Goal: Task Accomplishment & Management: Complete application form

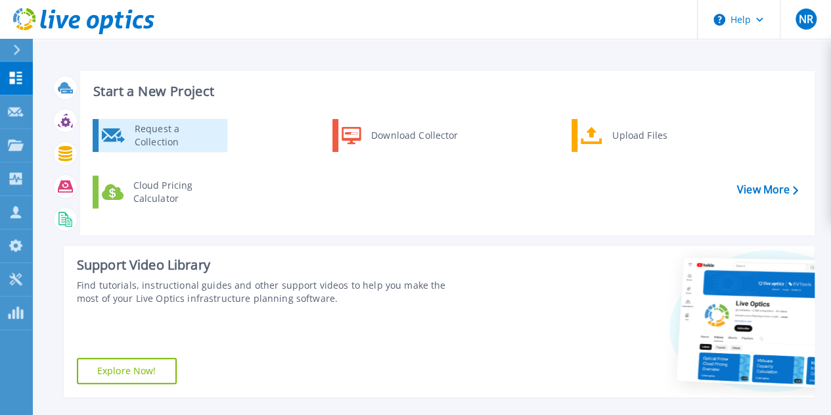
click at [158, 139] on div "Request a Collection" at bounding box center [176, 135] width 96 height 26
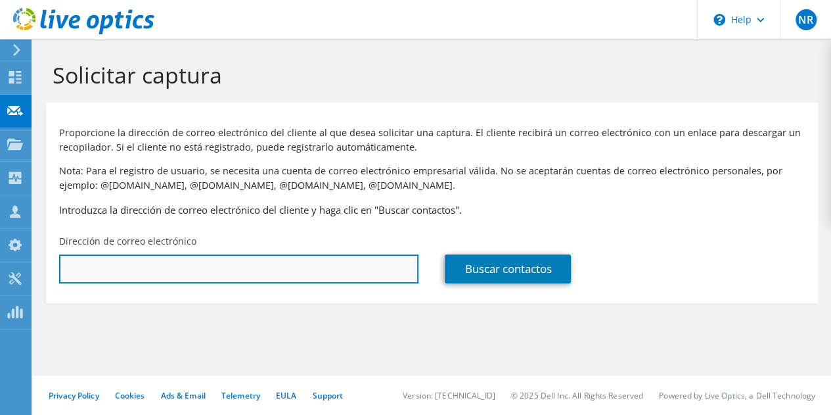
click at [162, 272] on input "text" at bounding box center [239, 268] width 360 height 29
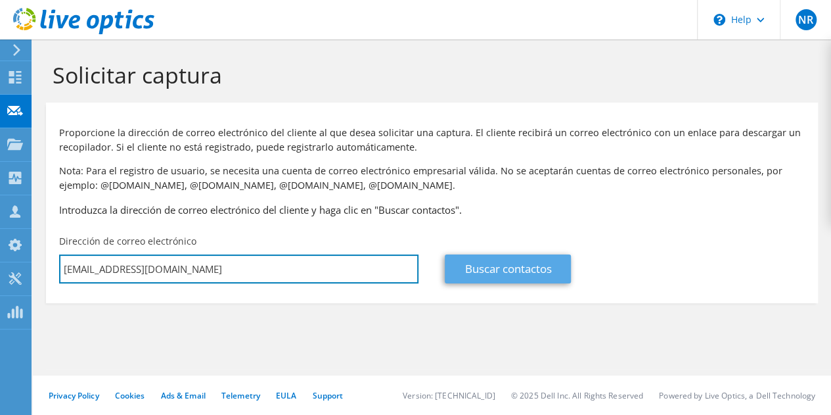
type input "[EMAIL_ADDRESS][DOMAIN_NAME]"
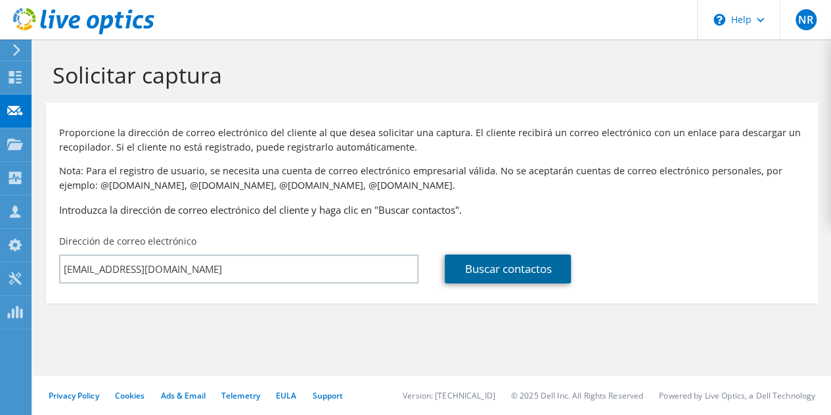
click at [463, 275] on link "Buscar contactos" at bounding box center [508, 268] width 126 height 29
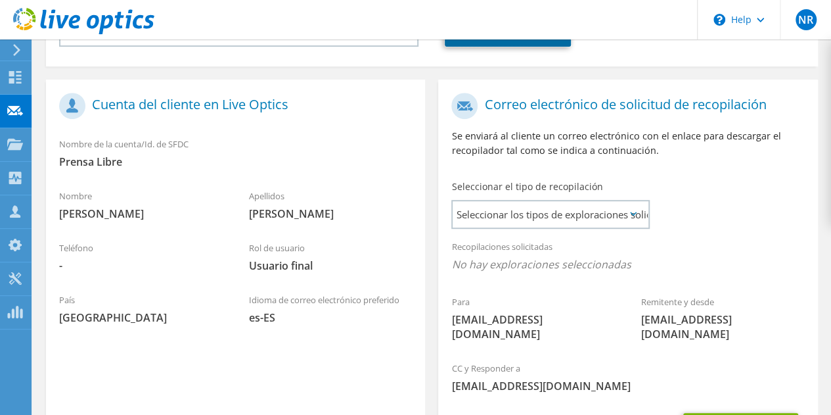
scroll to position [263, 0]
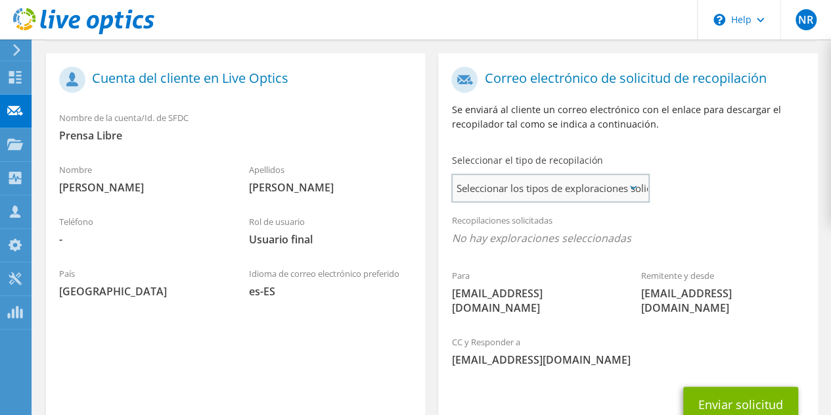
click at [643, 188] on span "Seleccionar los tipos de exploraciones solicitados" at bounding box center [550, 188] width 195 height 26
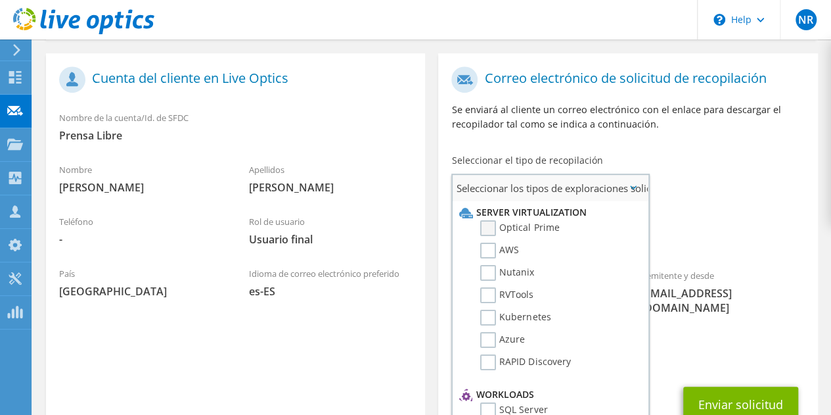
click at [499, 229] on label "Optical Prime" at bounding box center [519, 228] width 79 height 16
click at [0, 0] on input "Optical Prime" at bounding box center [0, 0] width 0 height 0
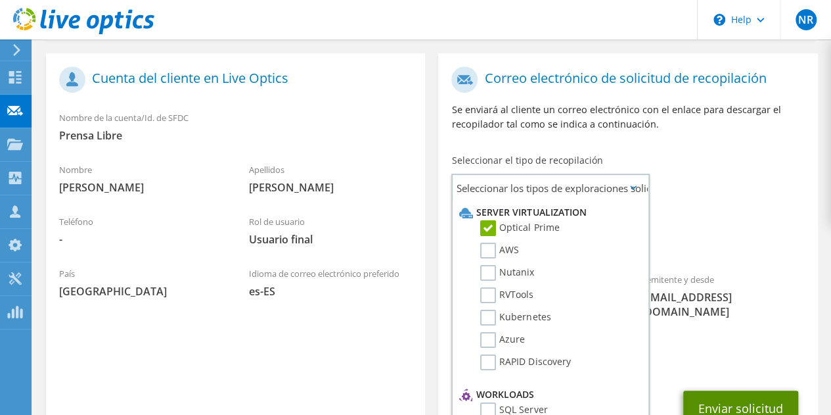
click at [761, 390] on button "Enviar solicitud" at bounding box center [741, 407] width 115 height 35
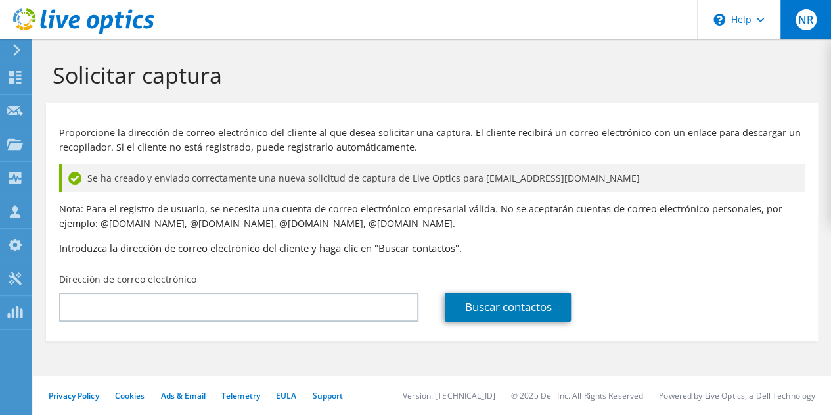
click at [804, 18] on span "NR" at bounding box center [806, 19] width 21 height 21
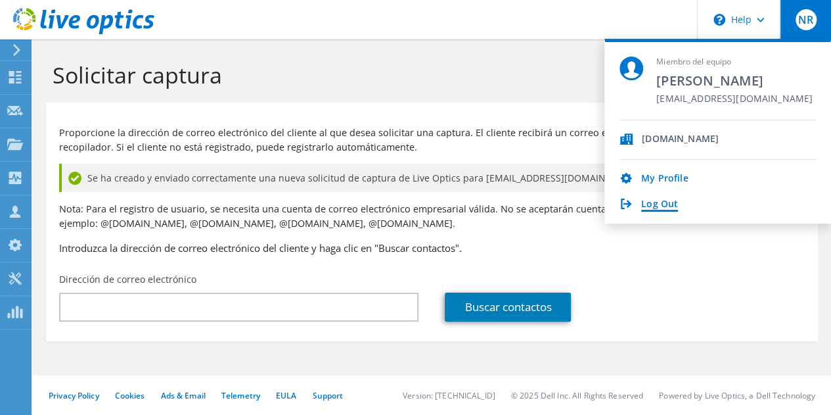
click at [663, 202] on link "Log Out" at bounding box center [660, 205] width 37 height 12
